Goal: Information Seeking & Learning: Learn about a topic

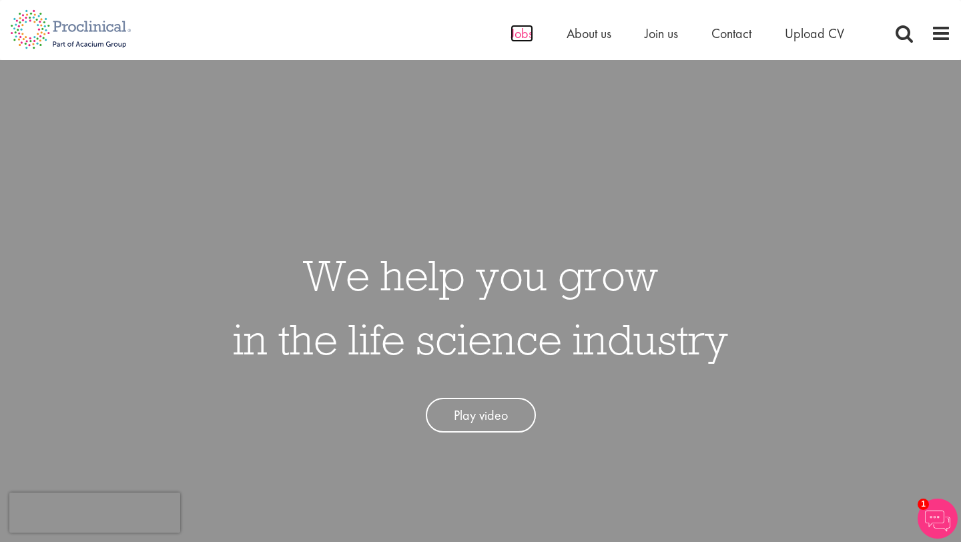
click at [520, 39] on span "Jobs" at bounding box center [521, 33] width 23 height 17
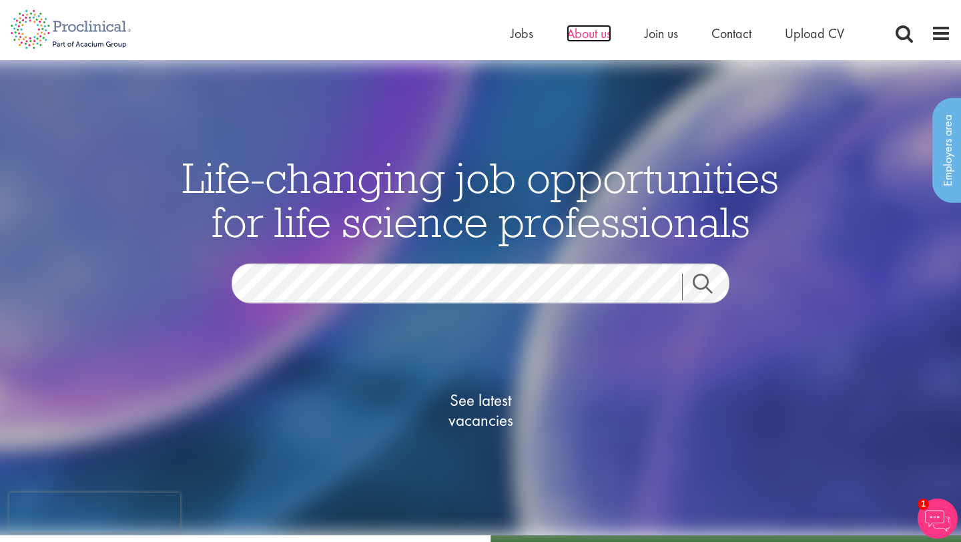
click at [607, 33] on span "About us" at bounding box center [588, 33] width 45 height 17
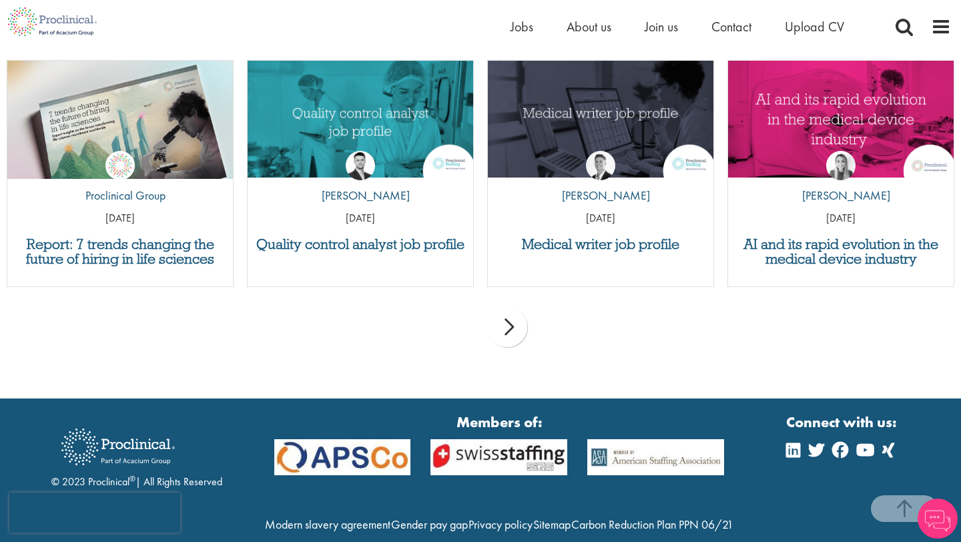
scroll to position [2892, 0]
